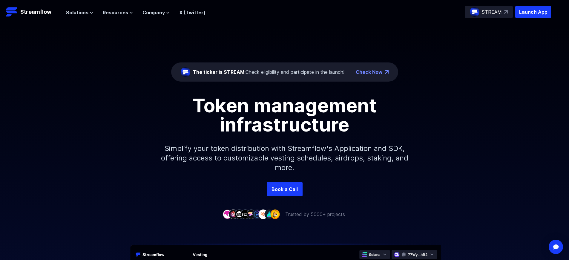
click at [533, 12] on p "Launch App" at bounding box center [533, 12] width 36 height 12
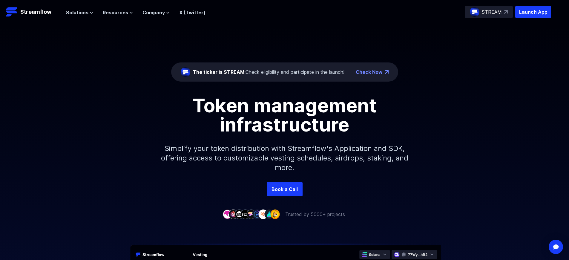
click at [533, 12] on p "Launch App" at bounding box center [533, 12] width 36 height 12
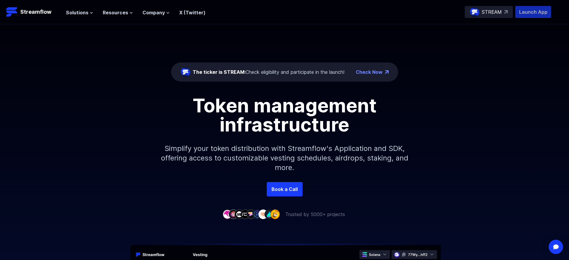
click at [533, 12] on p "Launch App" at bounding box center [533, 12] width 36 height 12
